Goal: Task Accomplishment & Management: Understand process/instructions

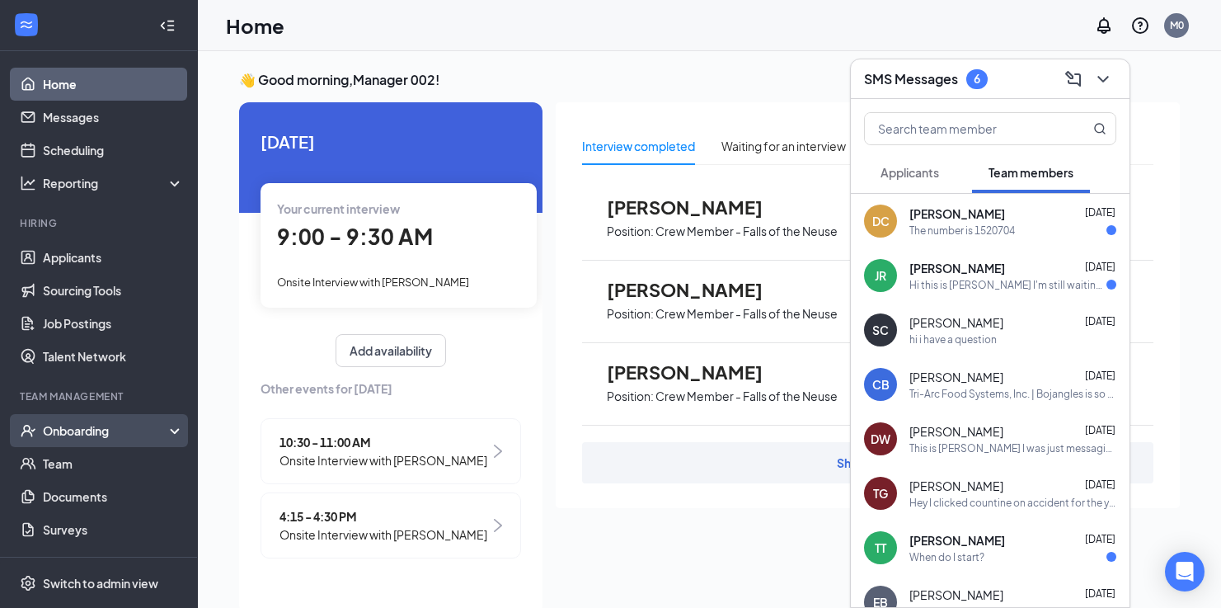
click at [92, 427] on div "Onboarding" at bounding box center [106, 430] width 127 height 16
click at [76, 458] on link "Overview" at bounding box center [113, 463] width 141 height 33
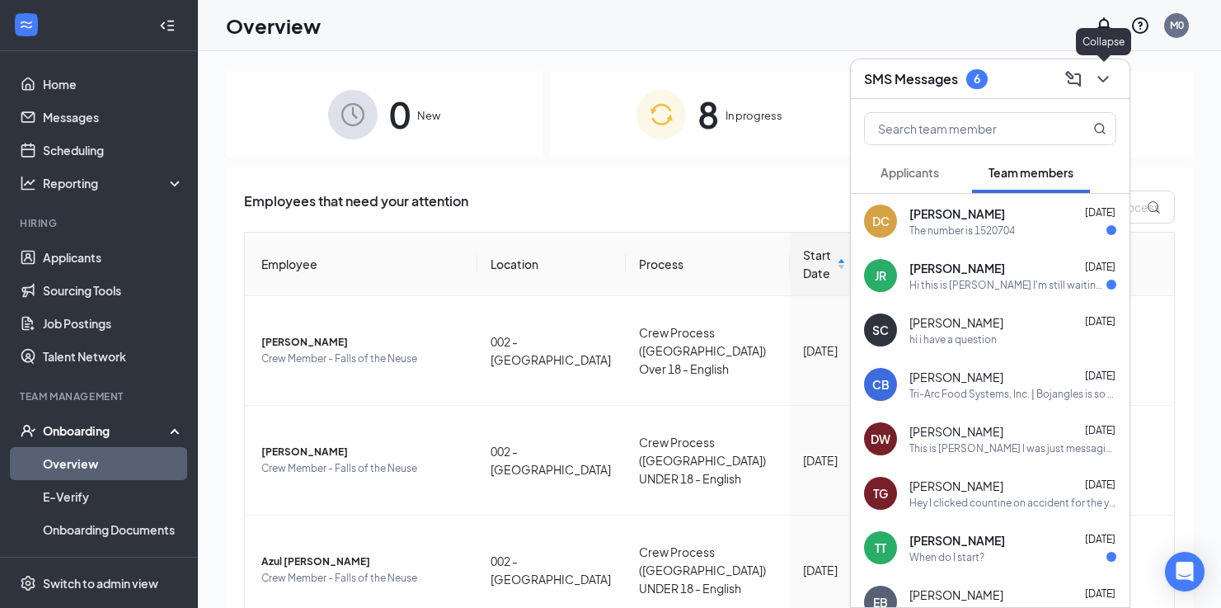
click at [1094, 76] on icon "ChevronDown" at bounding box center [1103, 79] width 20 height 20
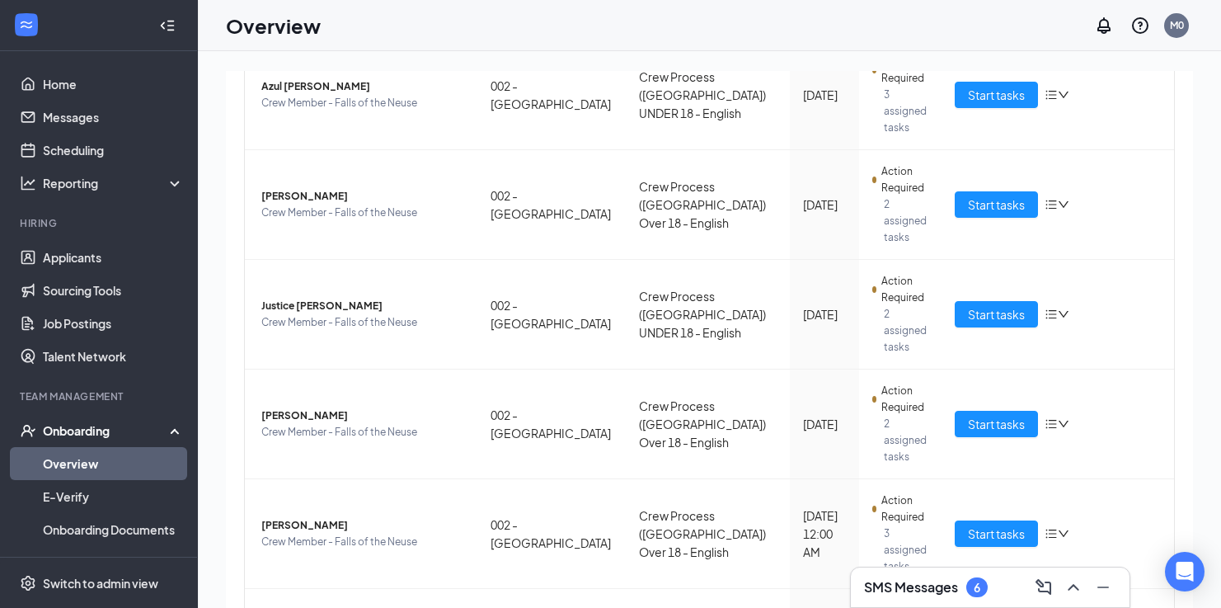
scroll to position [491, 0]
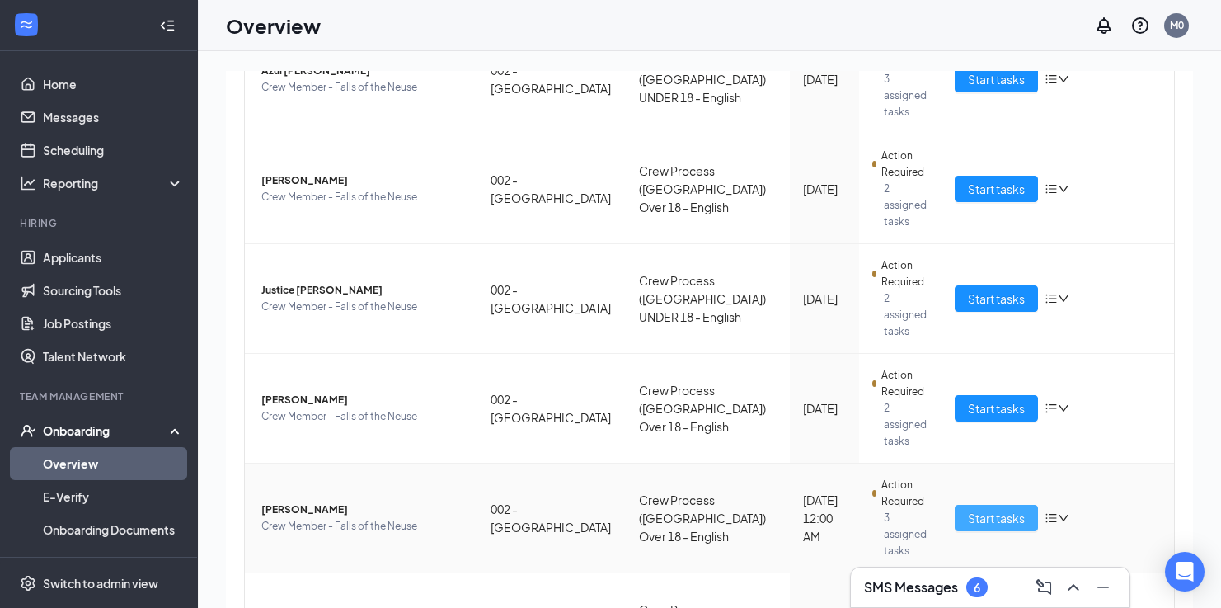
click at [991, 509] on span "Start tasks" at bounding box center [996, 518] width 57 height 18
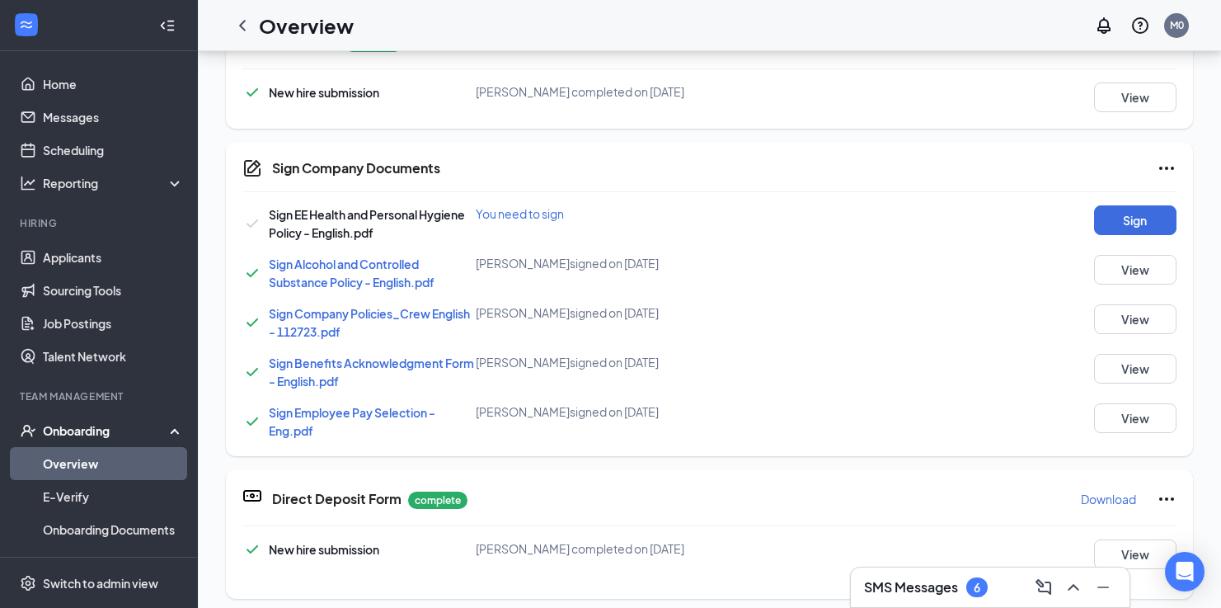
scroll to position [550, 0]
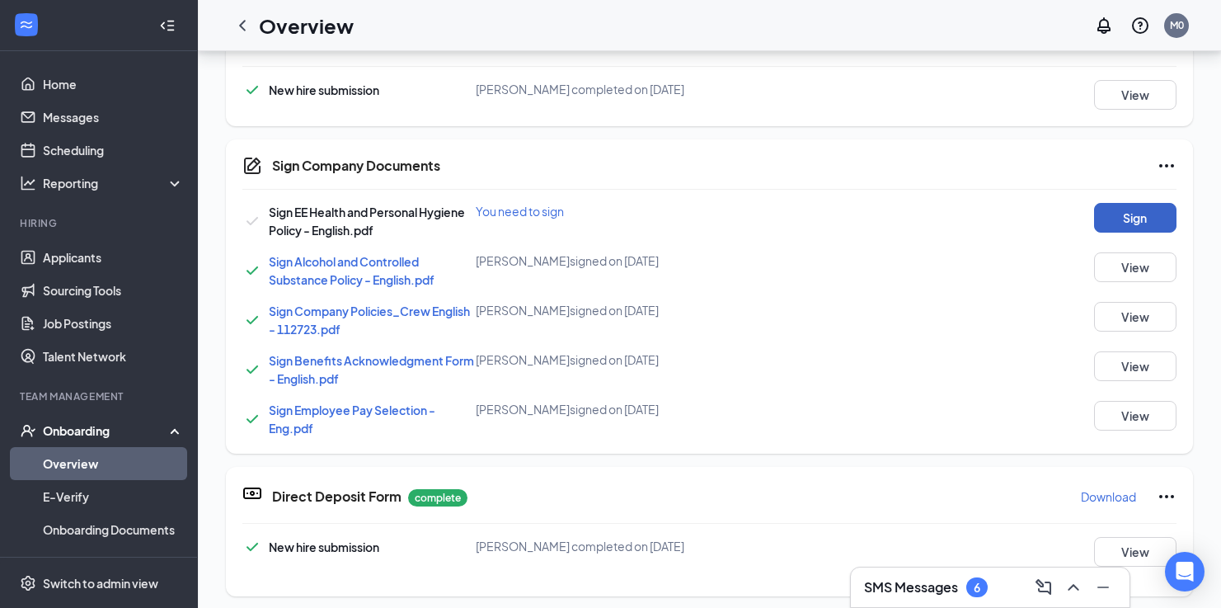
click at [1145, 208] on button "Sign" at bounding box center [1135, 218] width 82 height 30
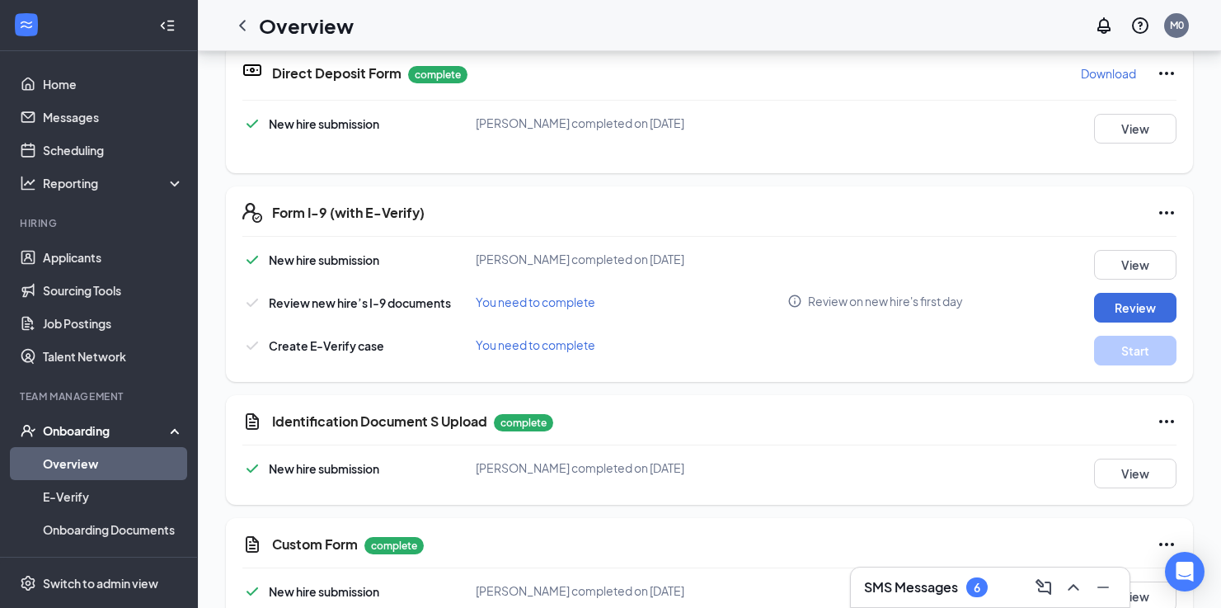
scroll to position [1014, 0]
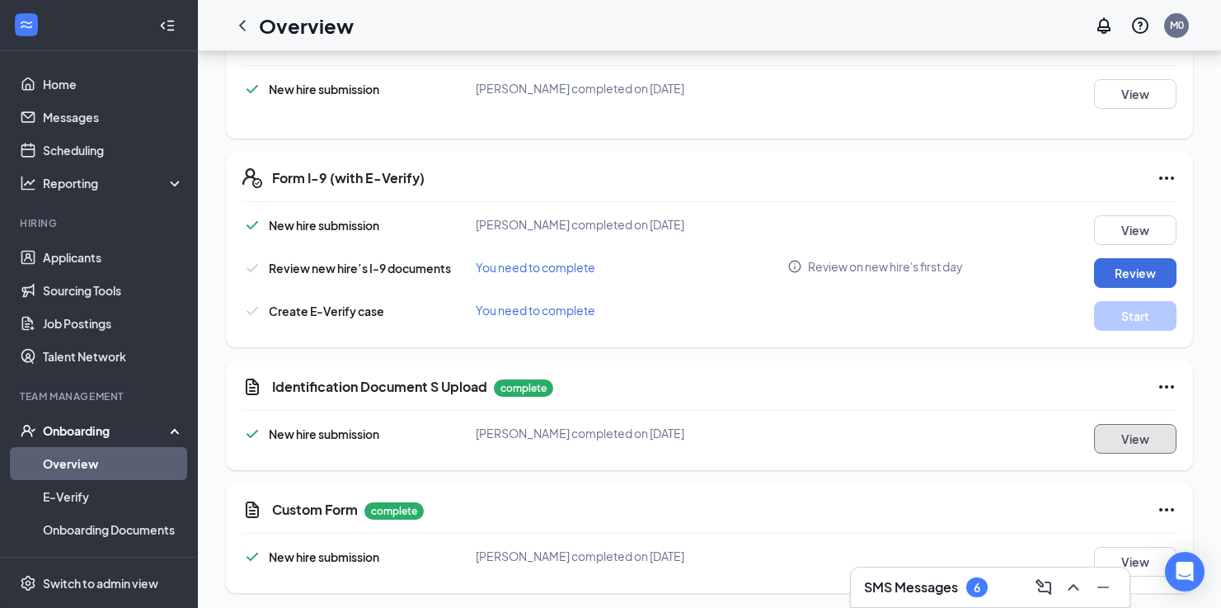
click at [1128, 439] on button "View" at bounding box center [1135, 439] width 82 height 30
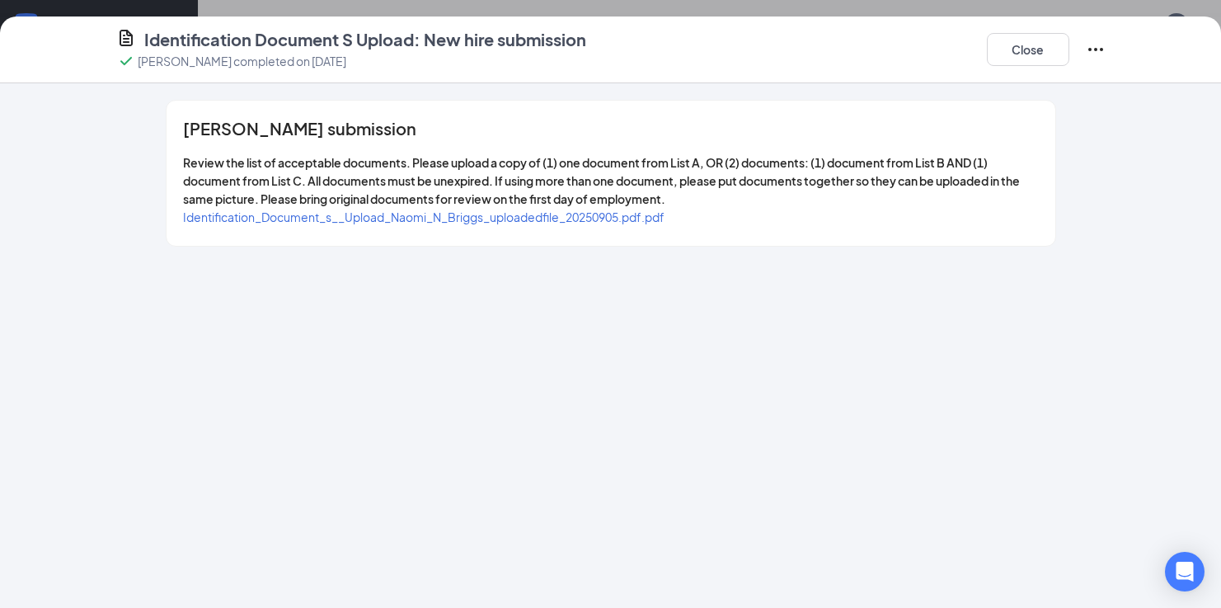
click at [381, 234] on div "[PERSON_NAME] submission Review the list of acceptable documents. Please upload…" at bounding box center [611, 173] width 889 height 145
click at [379, 224] on div "Identification_Document_s__Upload_Naomi_N_Briggs_uploadedfile_20250905.pdf.pdf" at bounding box center [424, 217] width 482 height 18
click at [378, 220] on span "Identification_Document_s__Upload_Naomi_N_Briggs_uploadedfile_20250905.pdf.pdf" at bounding box center [424, 216] width 482 height 15
click at [1001, 43] on button "Close" at bounding box center [1028, 49] width 82 height 33
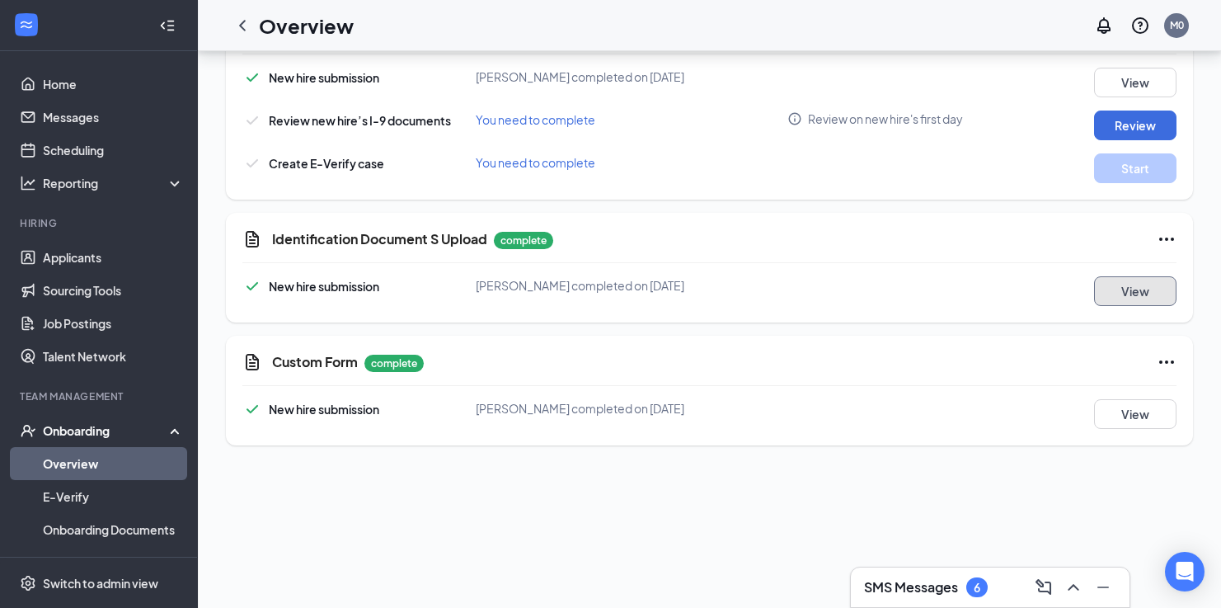
scroll to position [0, 0]
